Goal: Task Accomplishment & Management: Complete application form

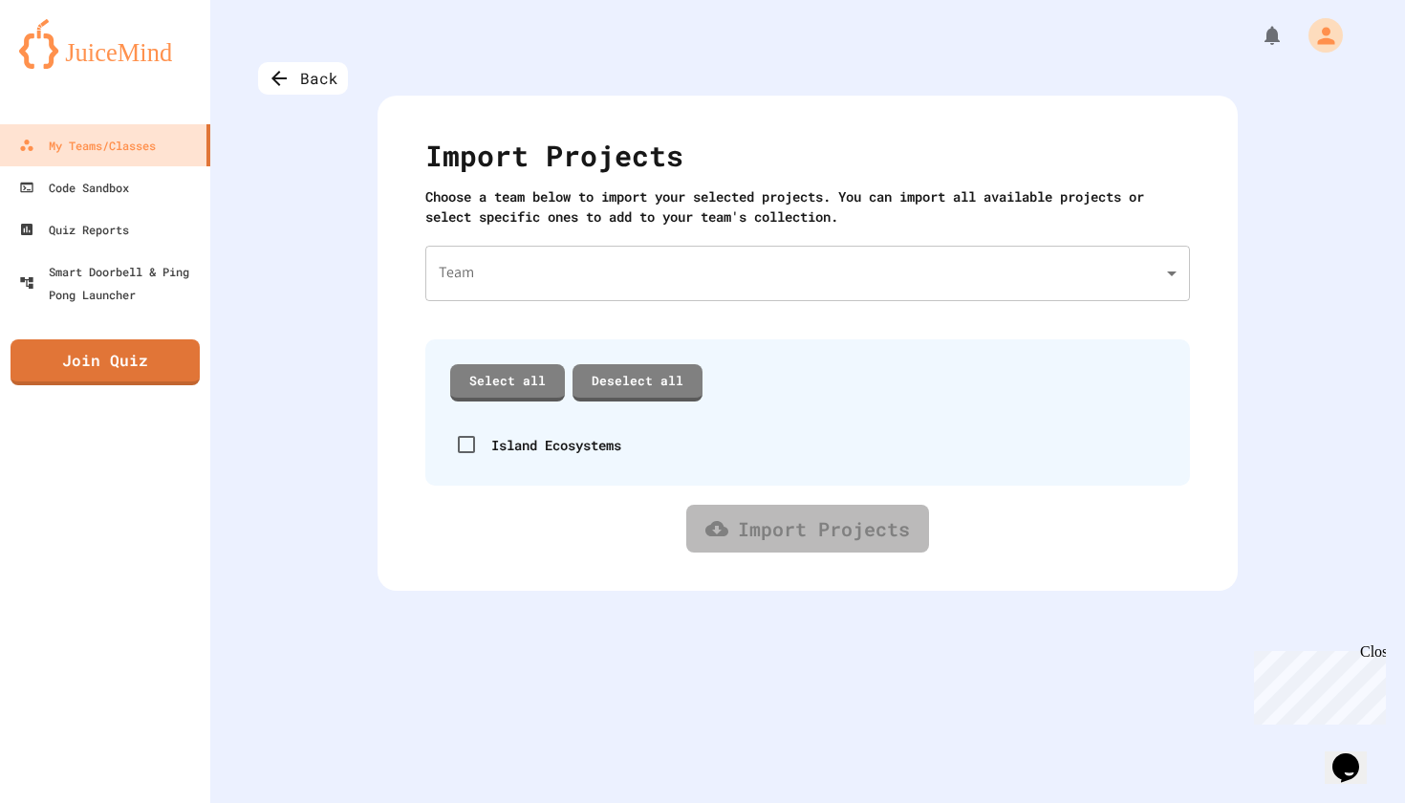
click at [315, 49] on div at bounding box center [807, 28] width 1194 height 57
click at [655, 257] on body "We are updating our servers at 7PM EST [DATE]. [PERSON_NAME] should continue to…" at bounding box center [702, 401] width 1405 height 803
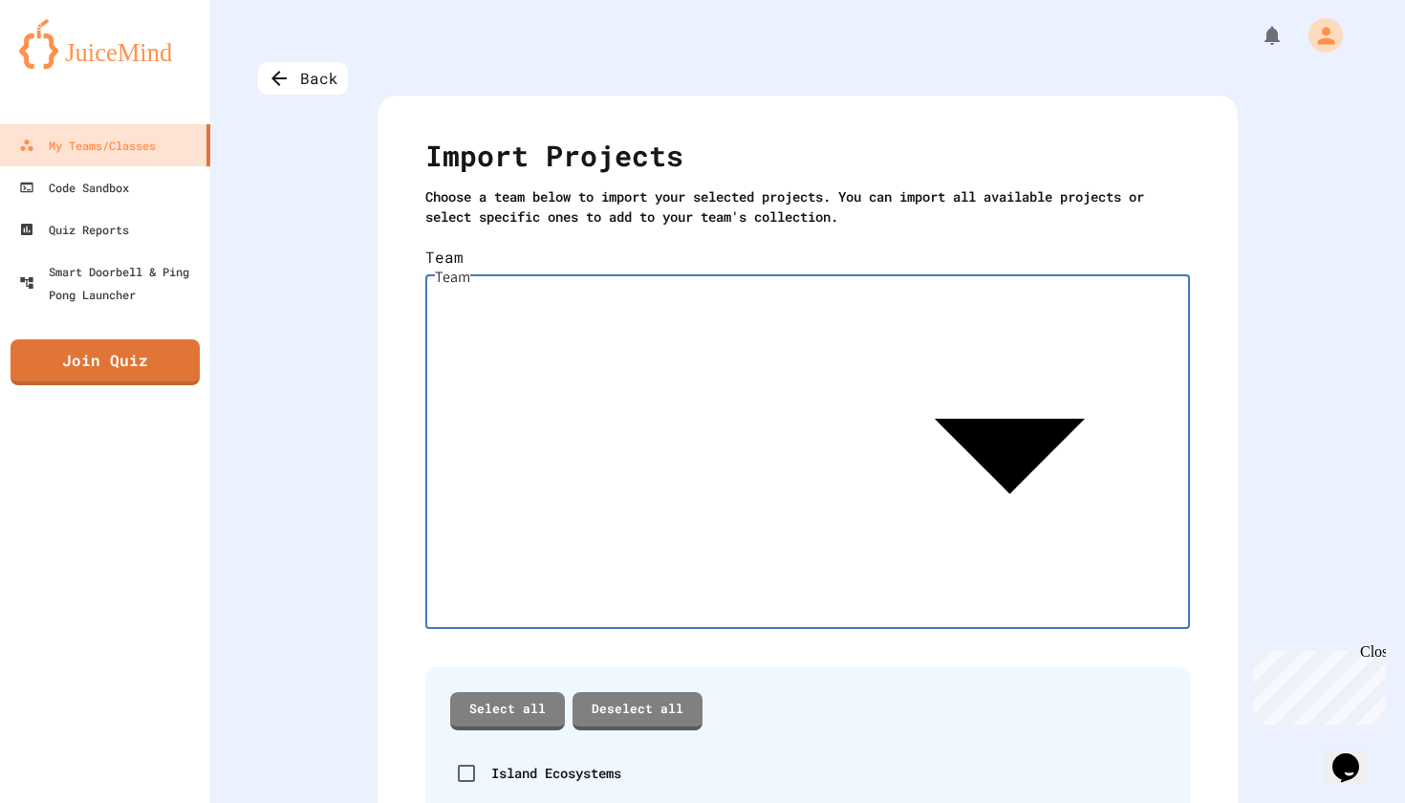
type input "**********"
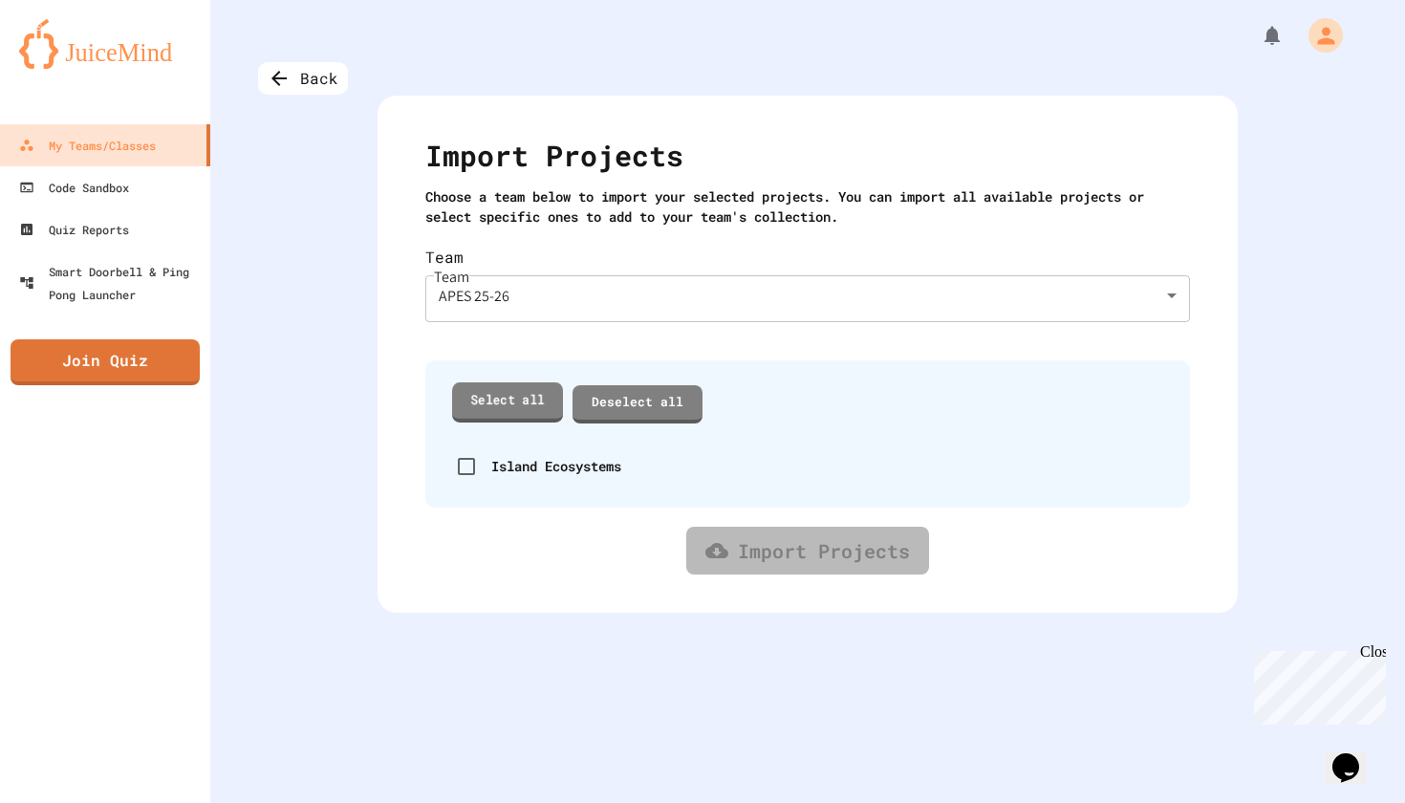
click at [539, 382] on link "Select all" at bounding box center [507, 401] width 111 height 39
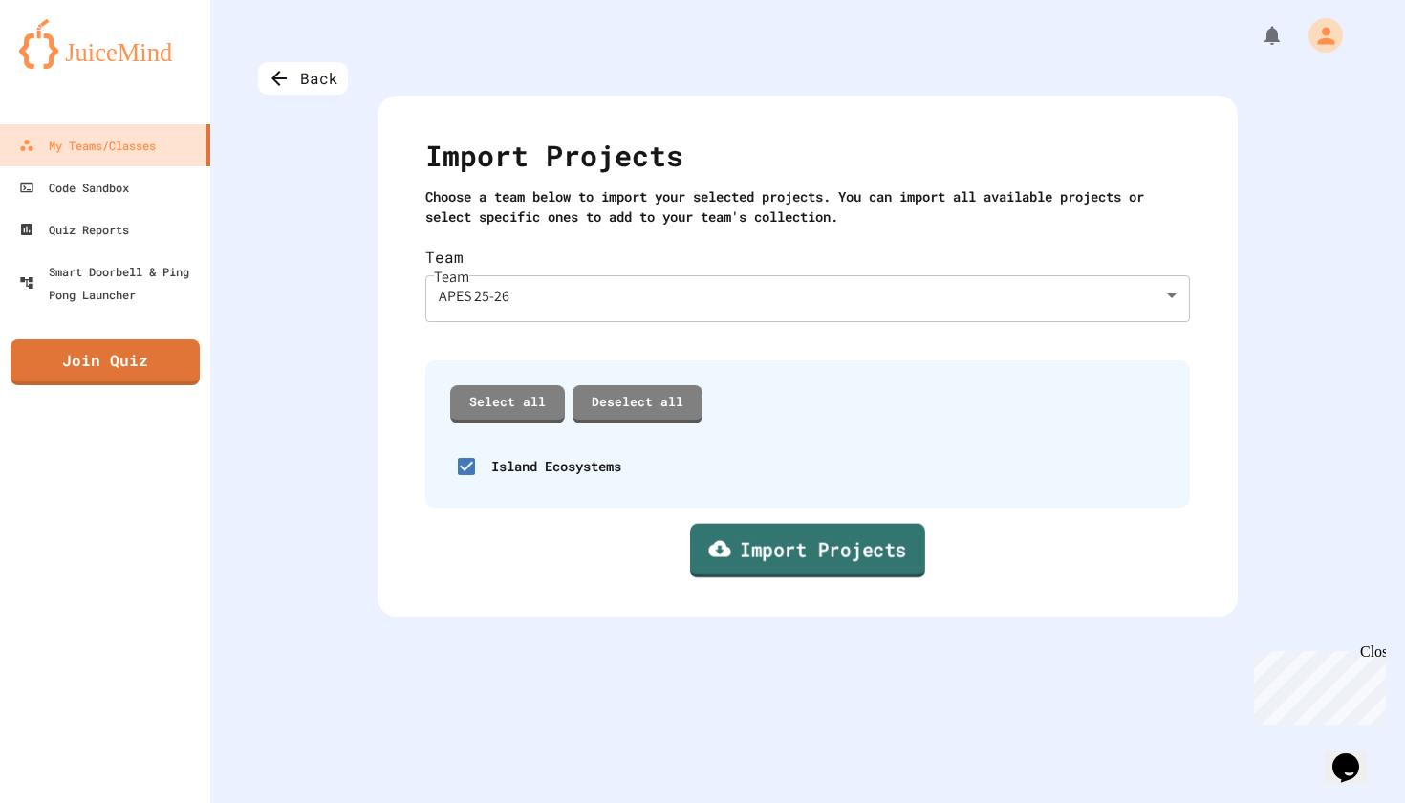
click at [827, 543] on link "Import Projects" at bounding box center [807, 550] width 235 height 54
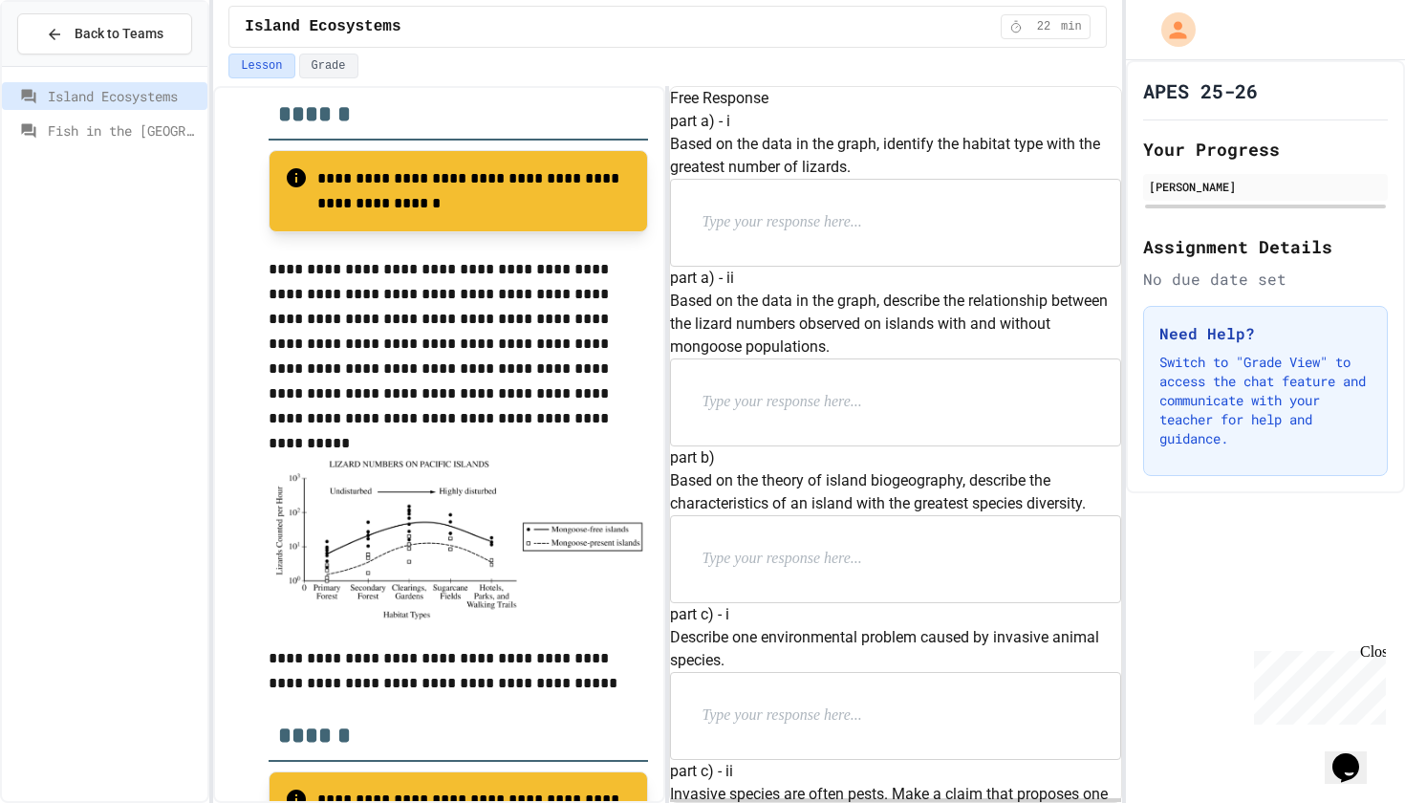
click at [815, 266] on div at bounding box center [895, 223] width 448 height 86
click at [827, 266] on div at bounding box center [895, 223] width 448 height 86
click at [796, 235] on p at bounding box center [825, 222] width 248 height 25
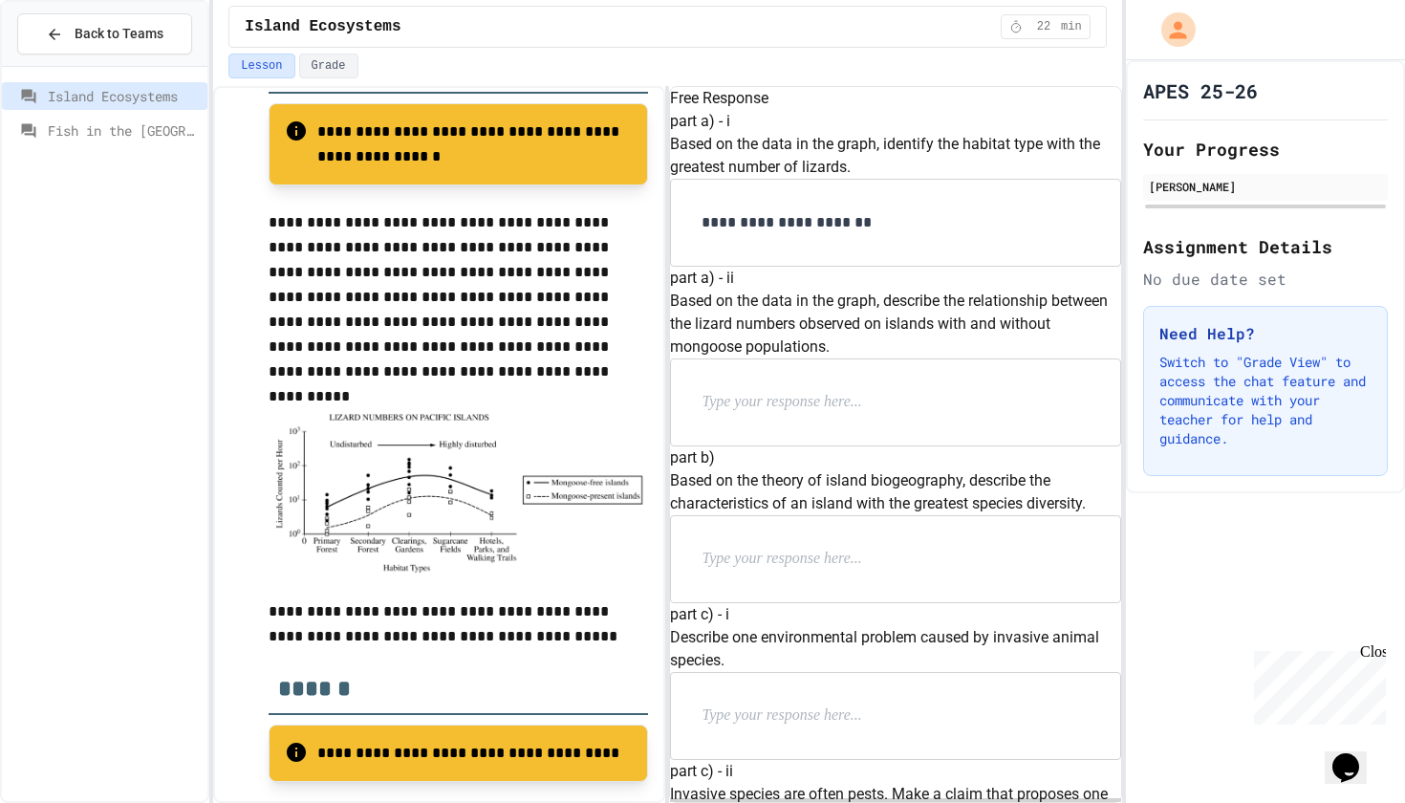
scroll to position [368, 0]
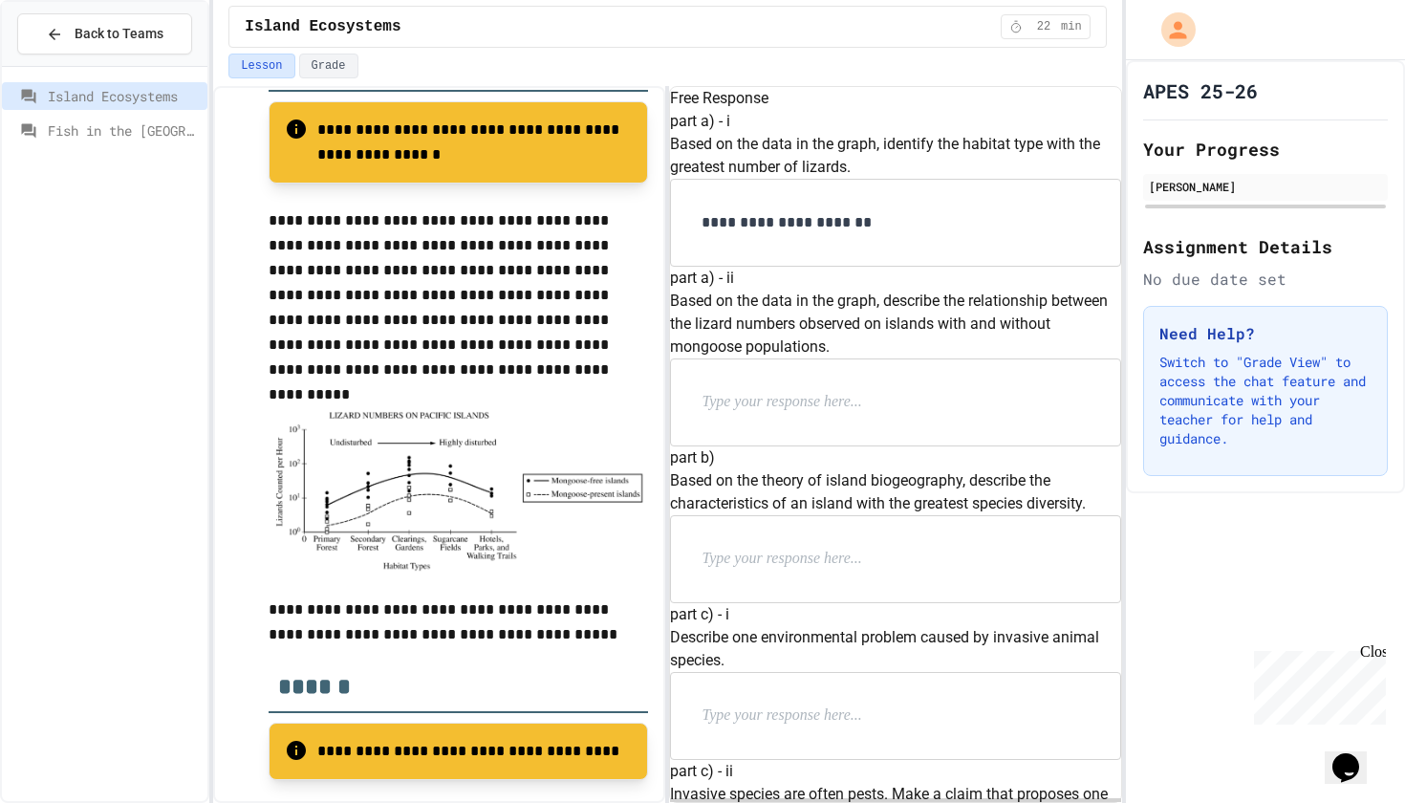
click at [950, 390] on p at bounding box center [825, 402] width 248 height 25
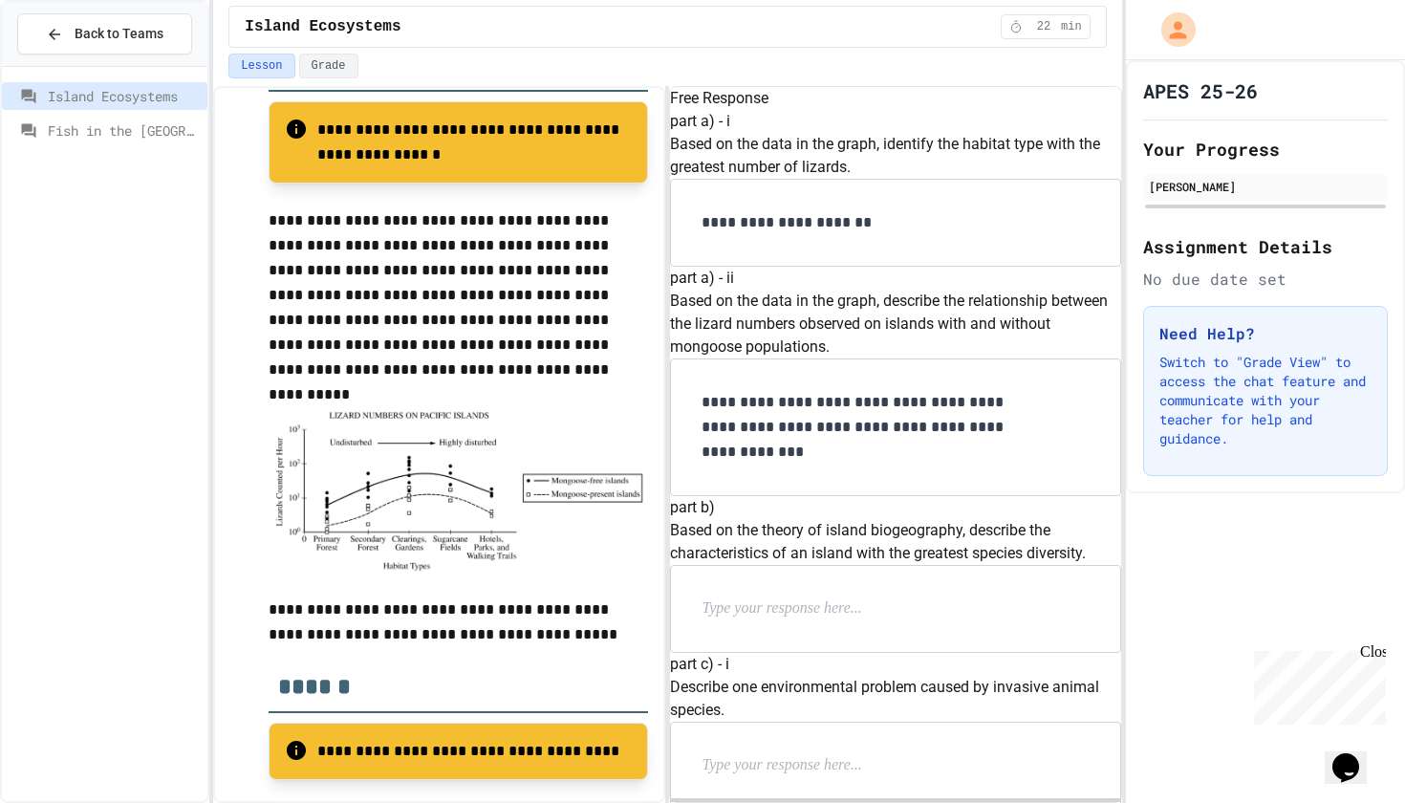
scroll to position [366, 0]
click at [894, 596] on p at bounding box center [825, 608] width 248 height 25
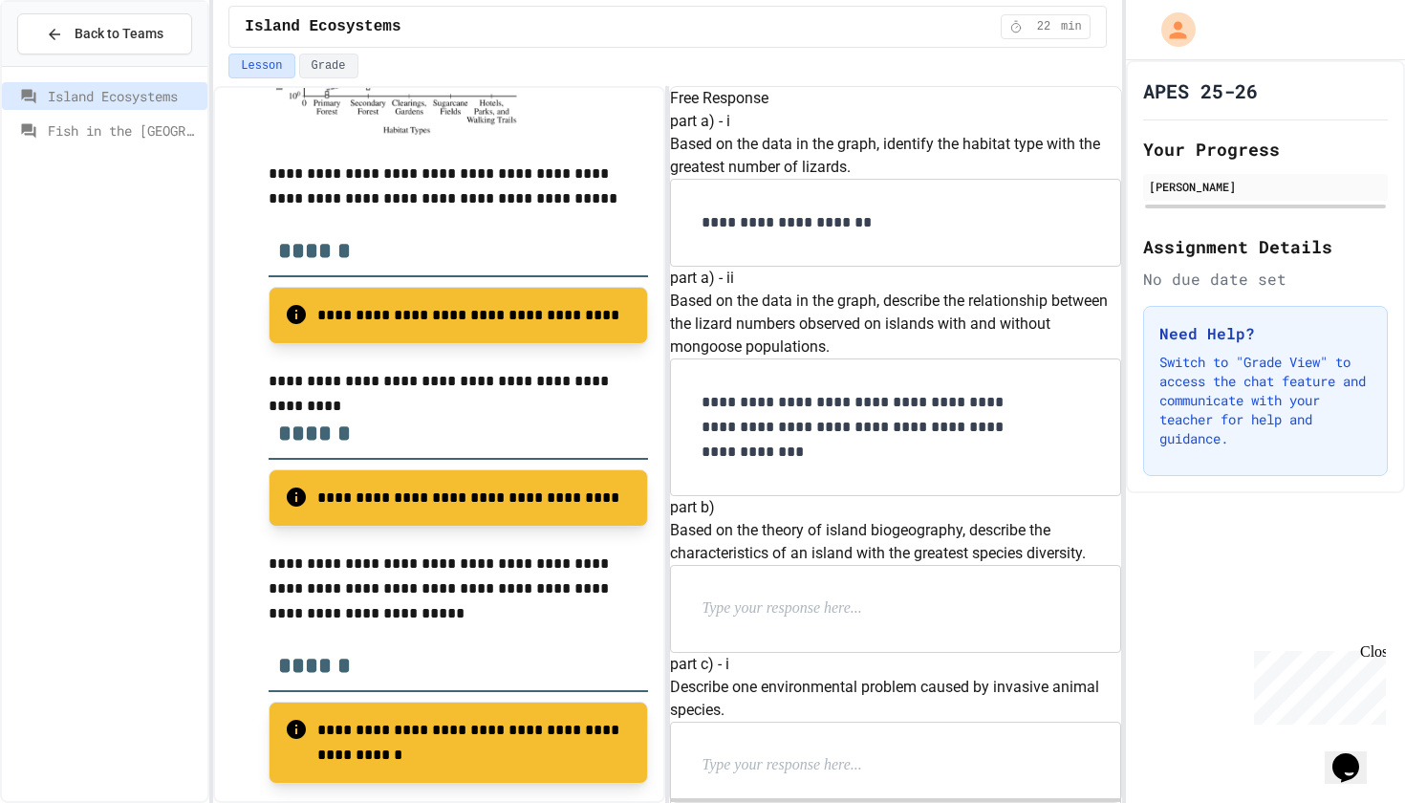
scroll to position [806, 0]
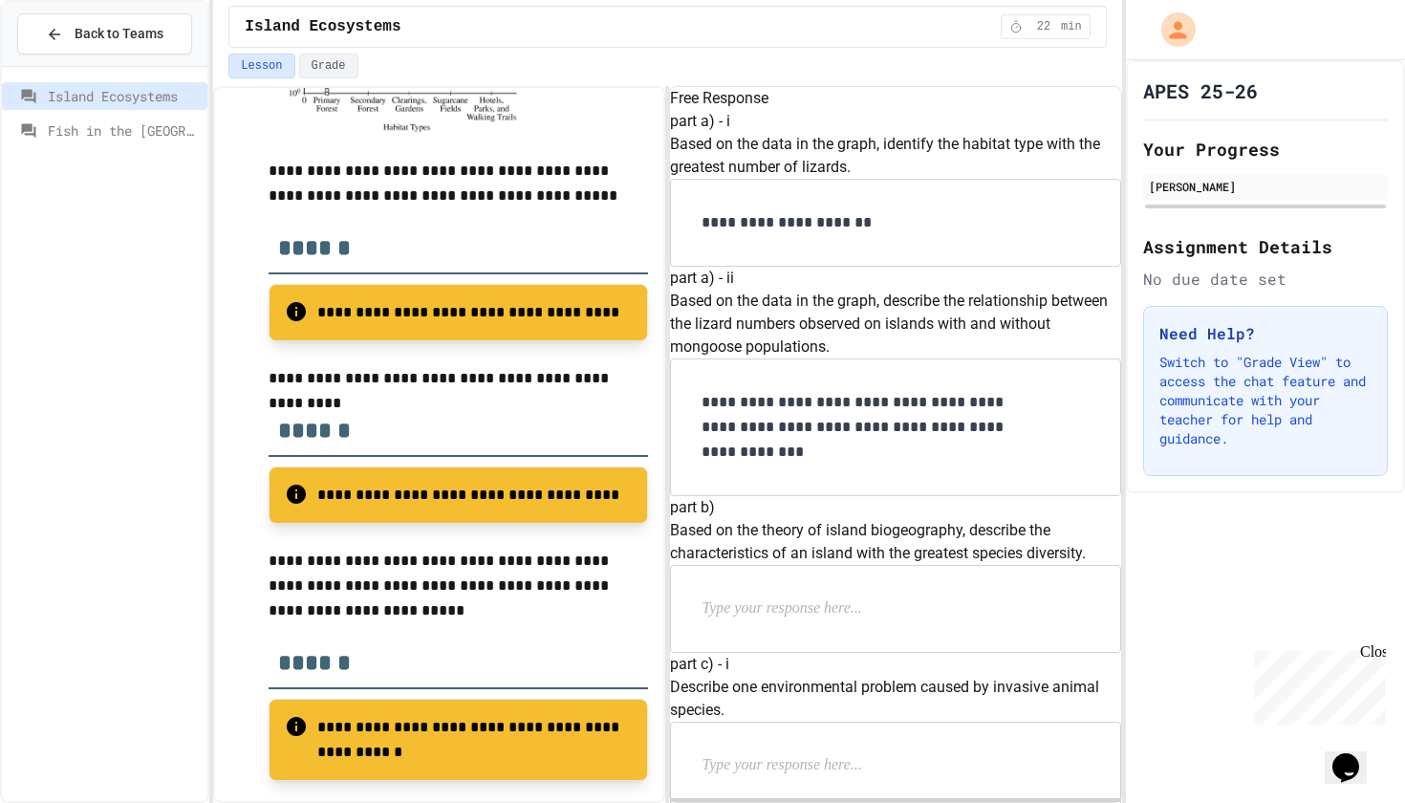
click at [946, 596] on p at bounding box center [825, 608] width 248 height 25
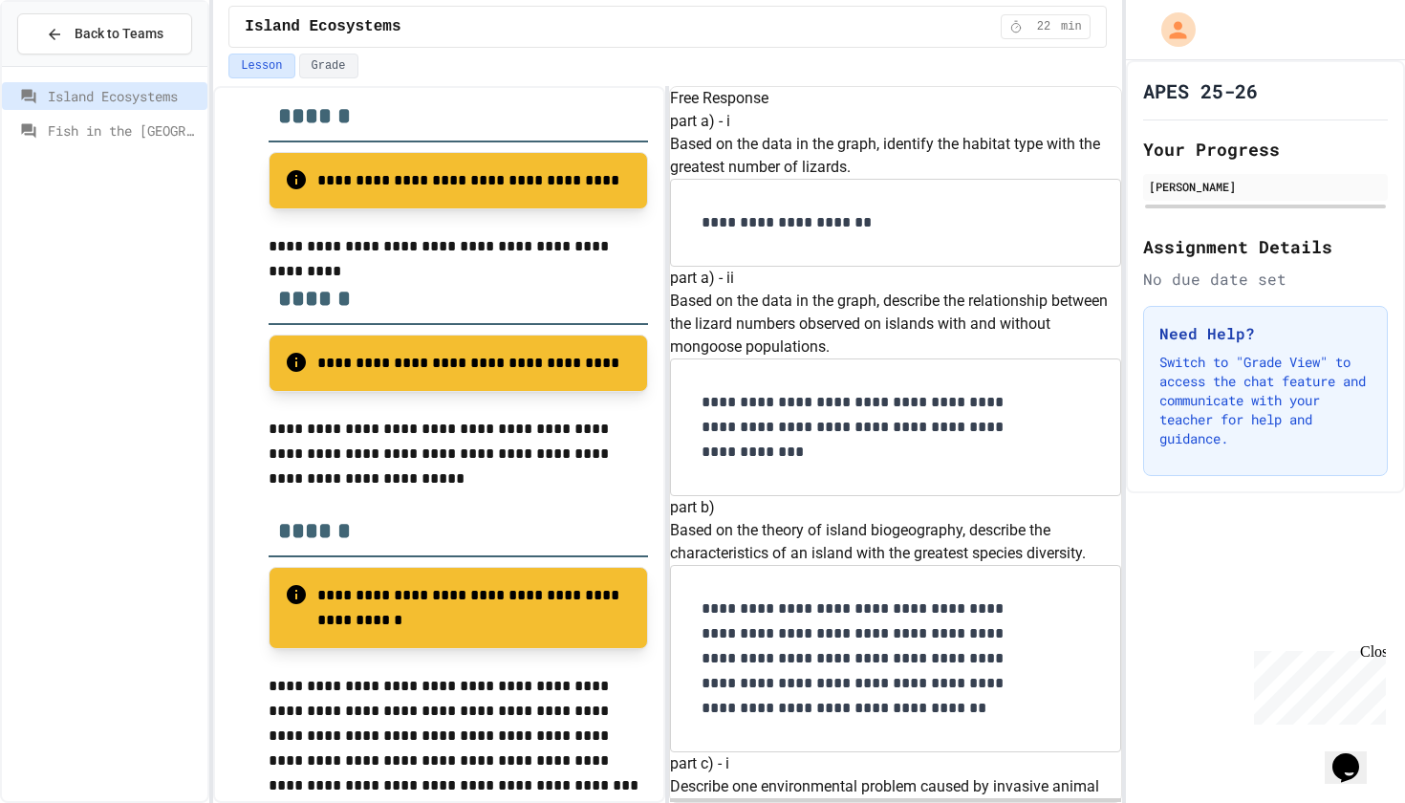
scroll to position [938, 0]
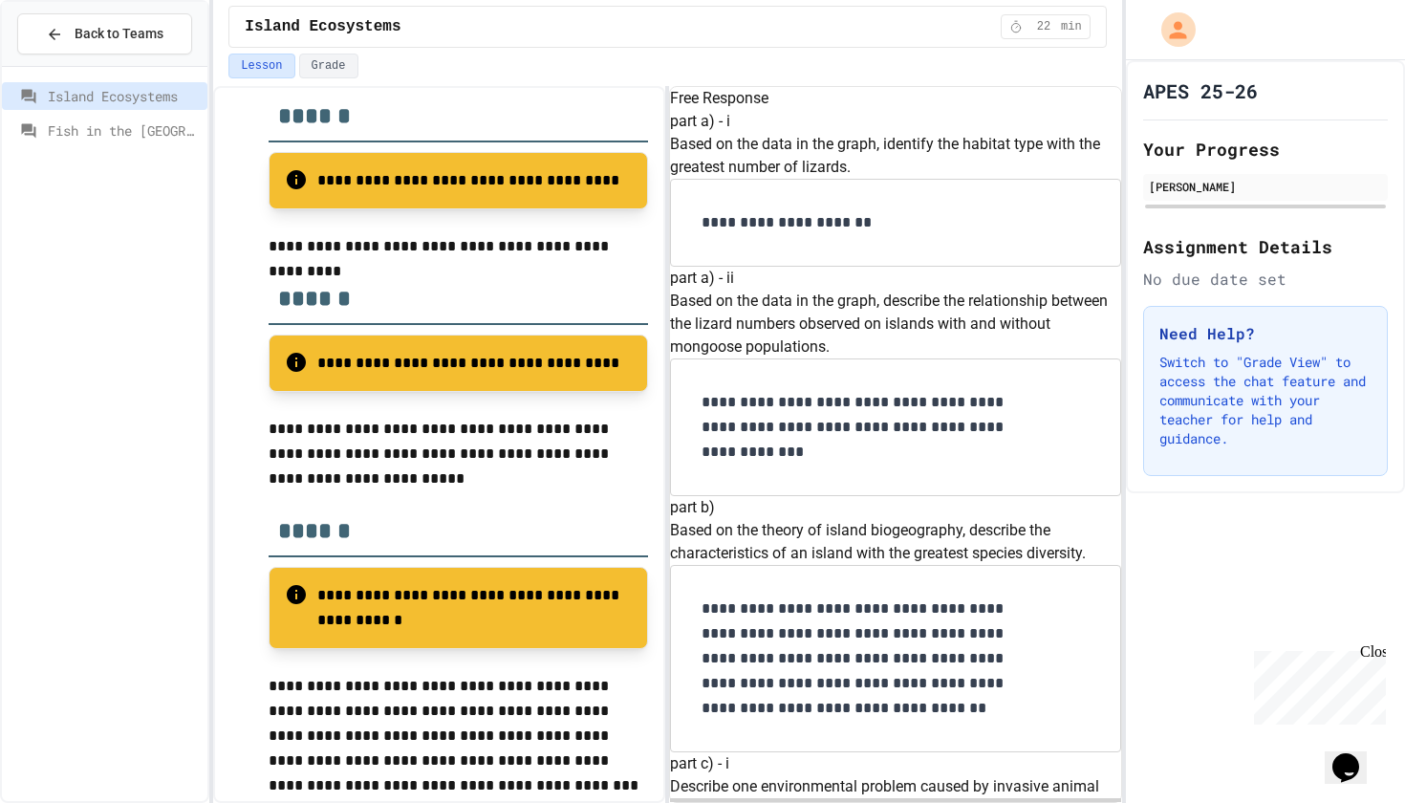
scroll to position [1140, 0]
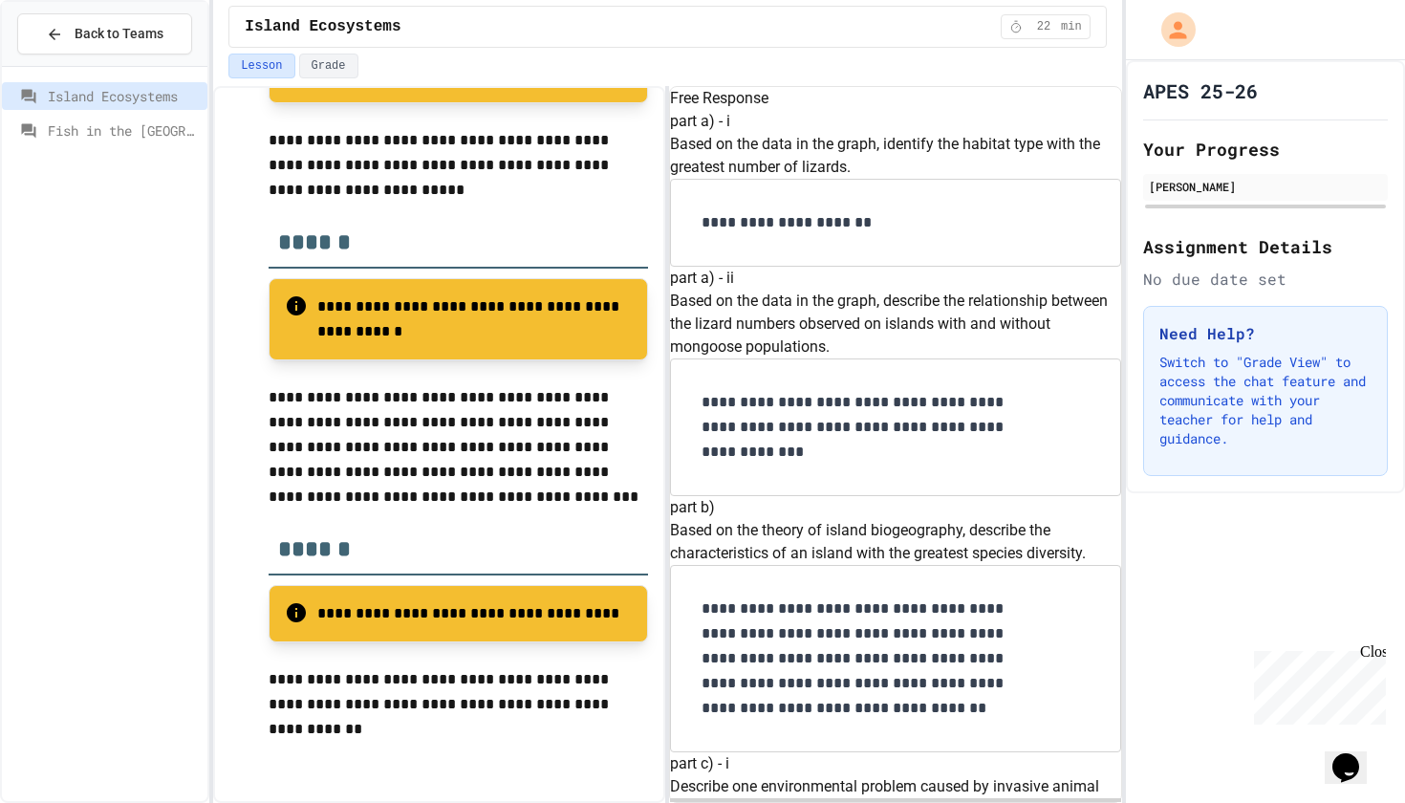
scroll to position [0, 0]
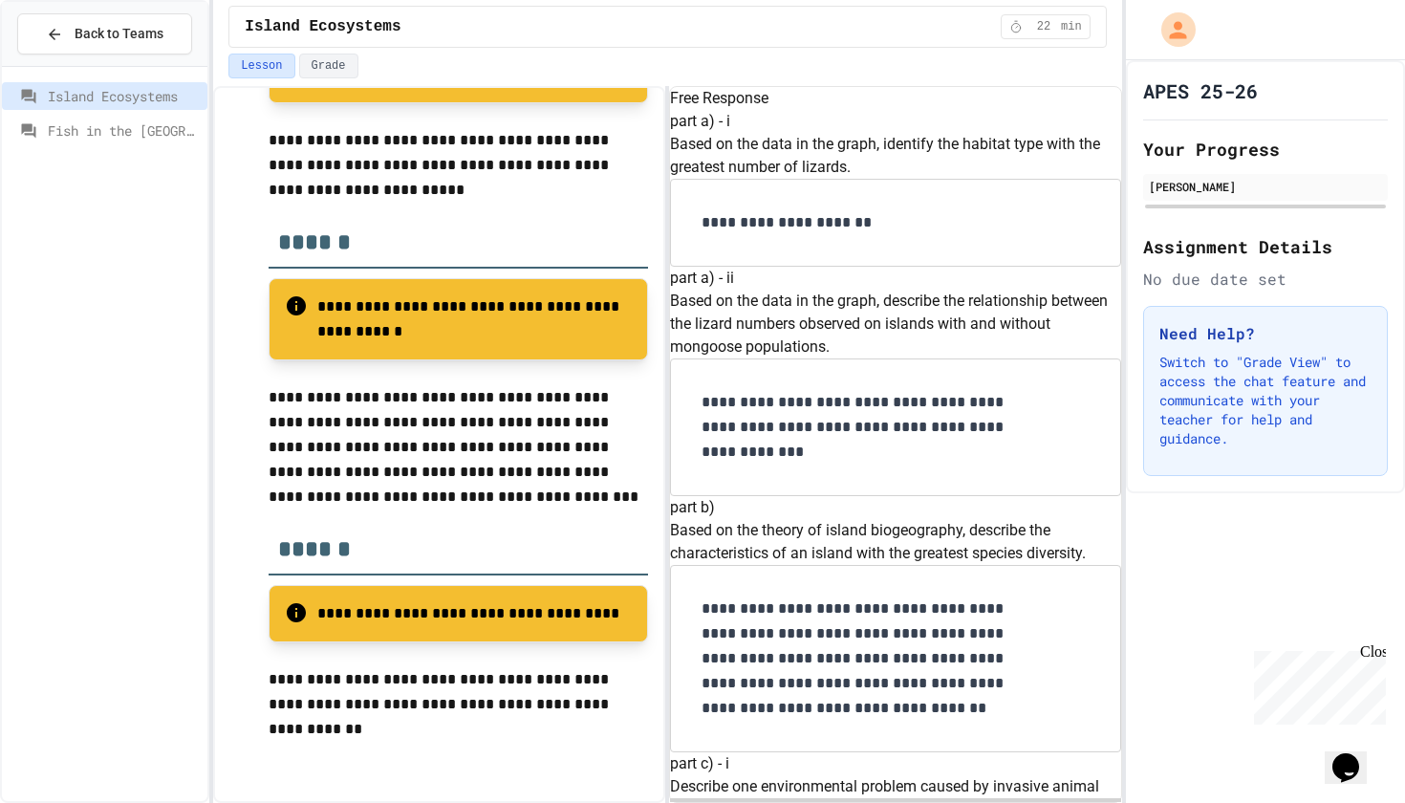
drag, startPoint x: 1021, startPoint y: 260, endPoint x: 696, endPoint y: 223, distance: 328.0
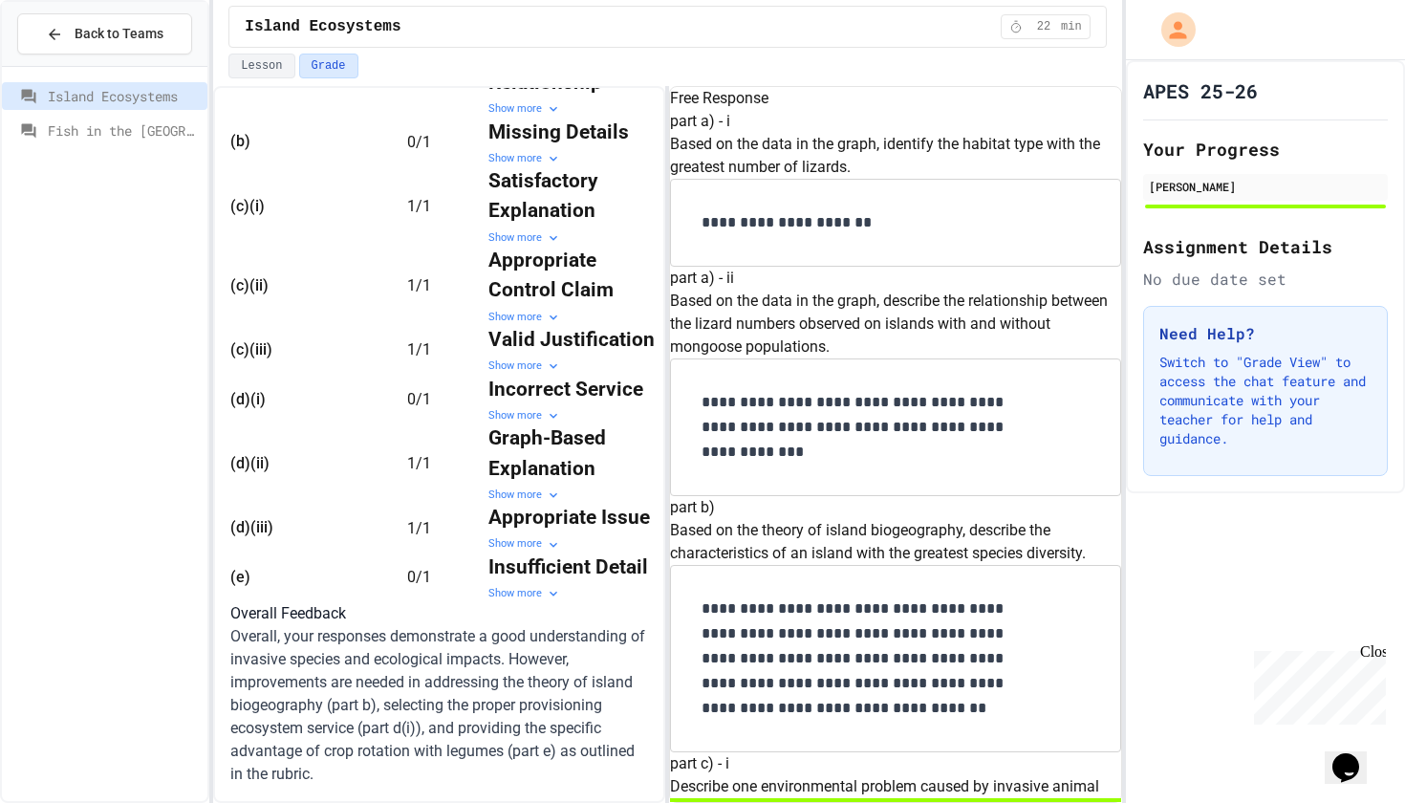
scroll to position [894, 0]
click at [488, 408] on div "Show more" at bounding box center [574, 416] width 172 height 16
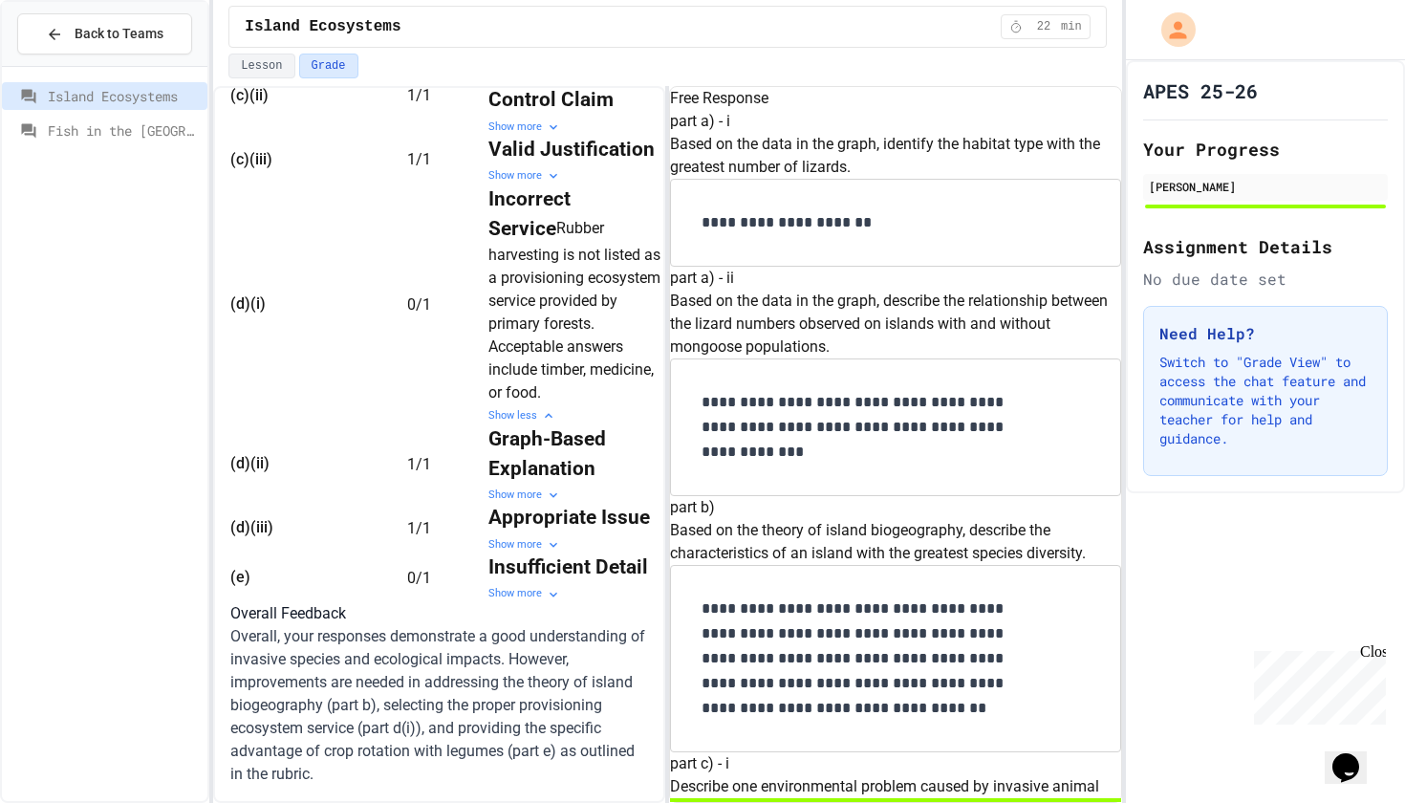
scroll to position [983, 0]
click at [497, 602] on div "Show more" at bounding box center [574, 594] width 172 height 16
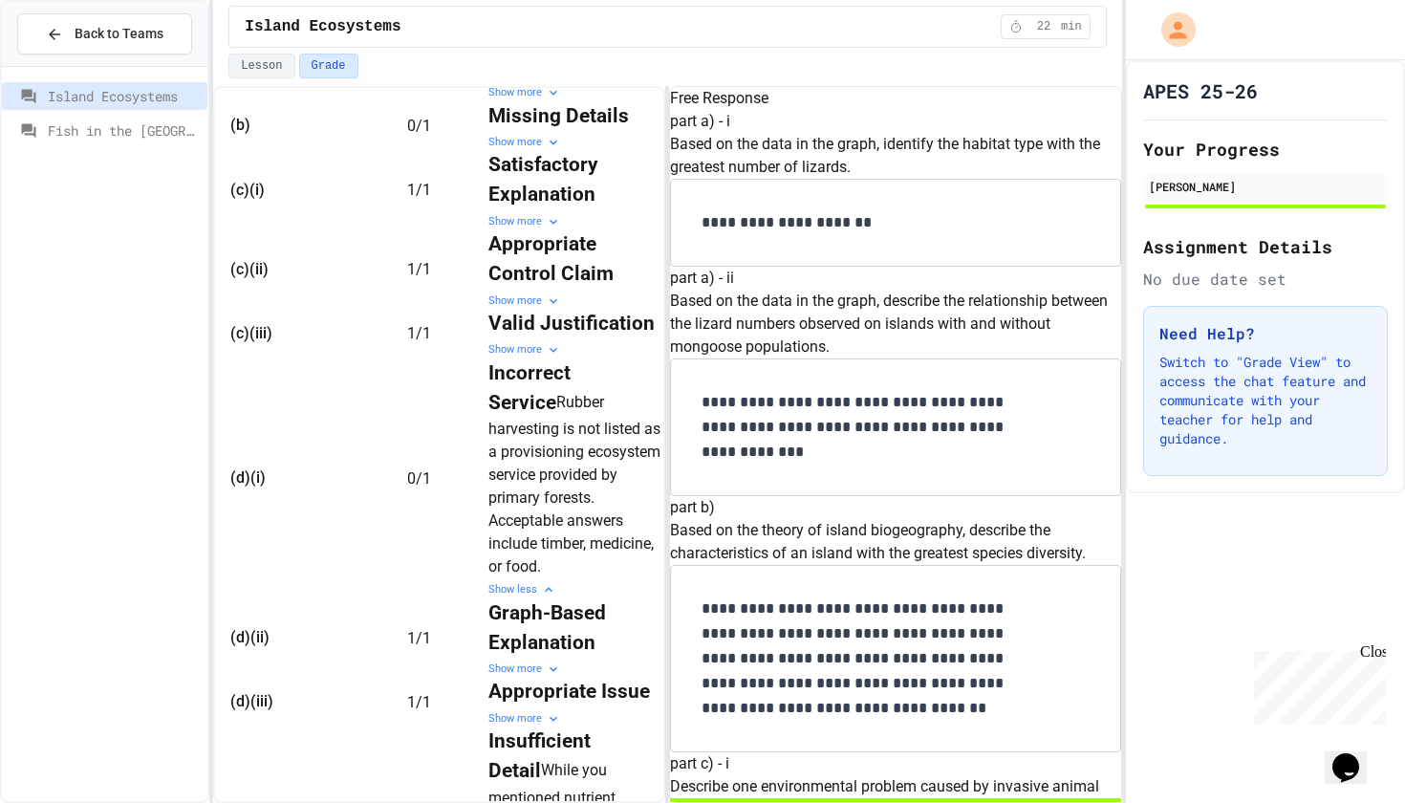
scroll to position [551, 0]
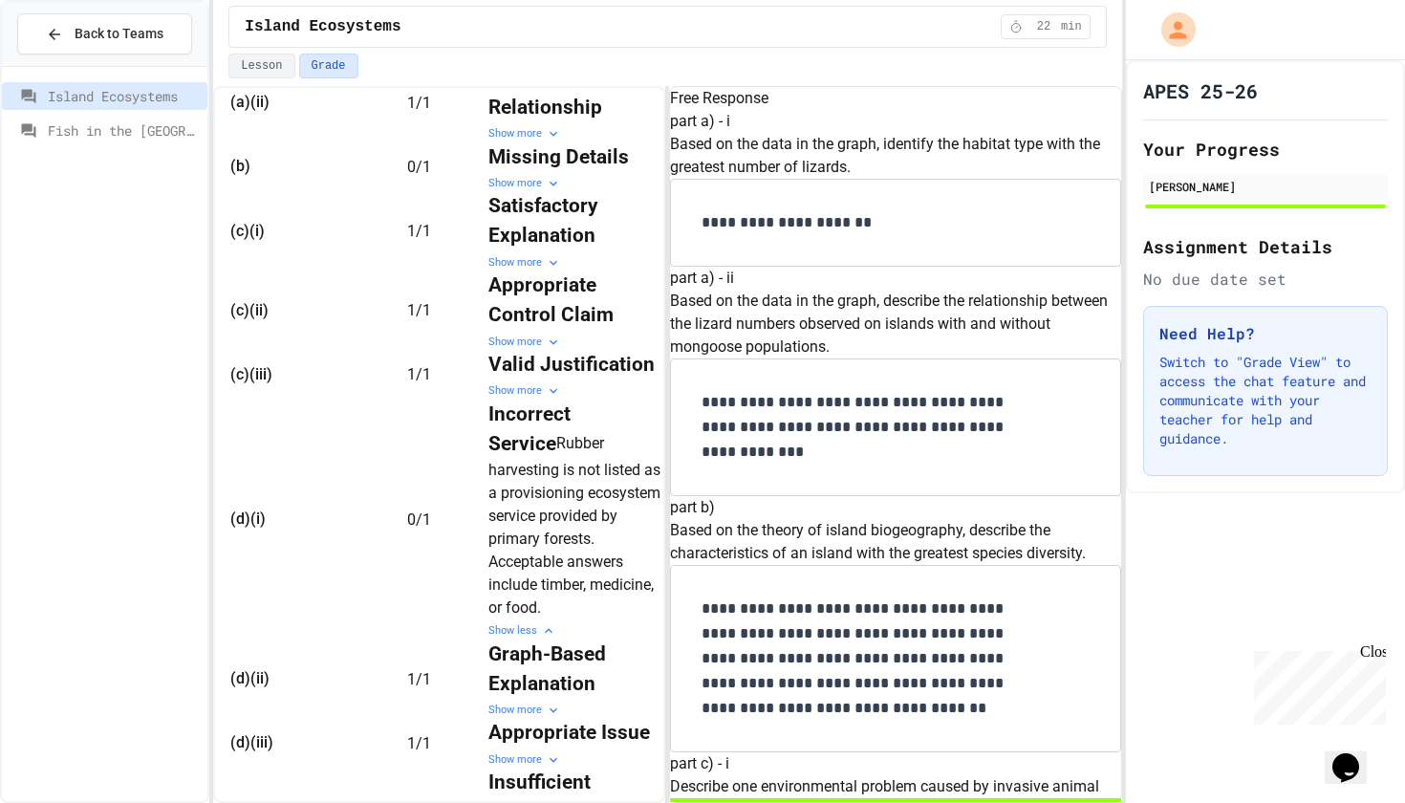
click at [506, 192] on div "Show more" at bounding box center [574, 184] width 172 height 16
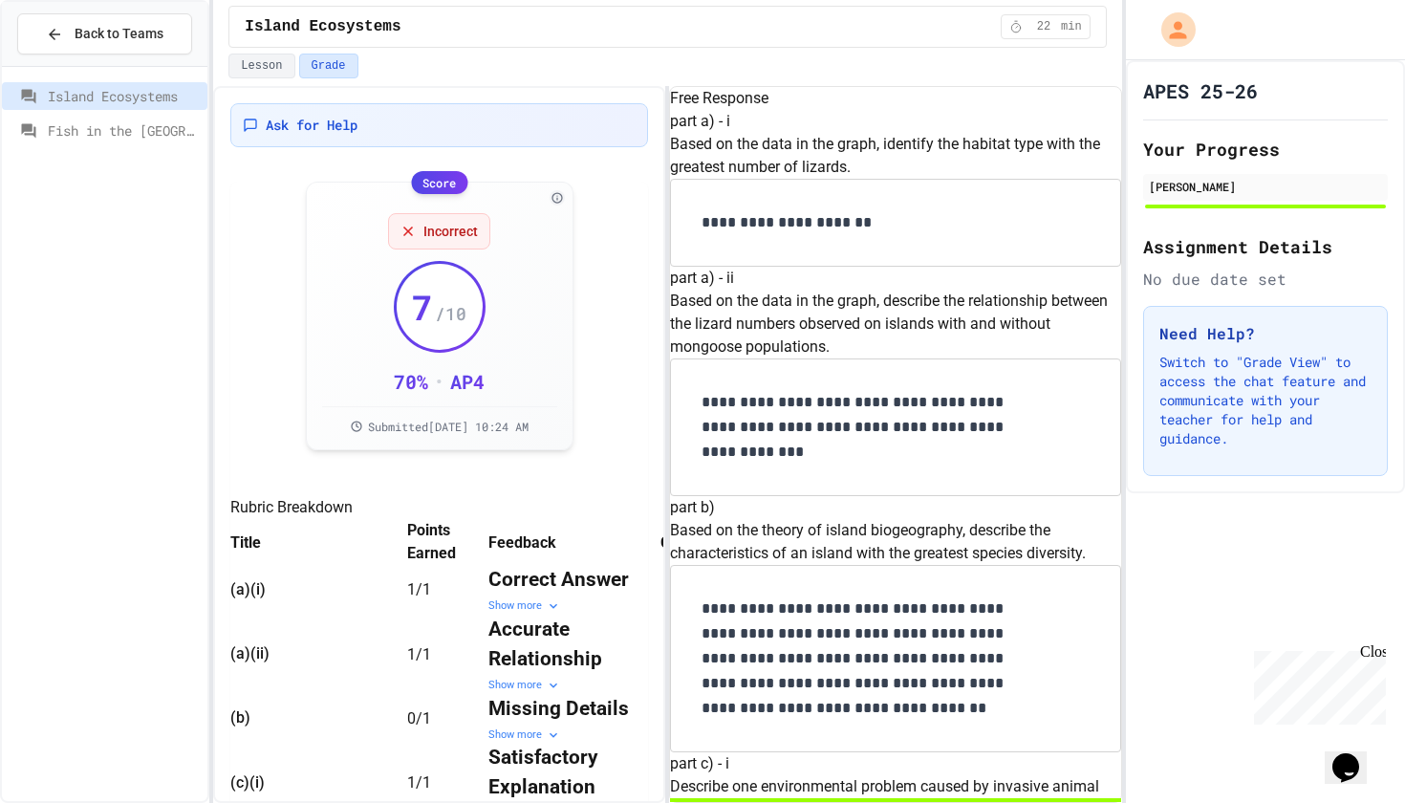
scroll to position [0, 0]
